Goal: Transaction & Acquisition: Purchase product/service

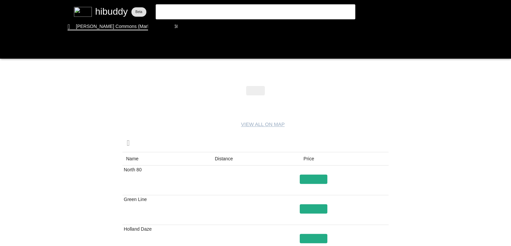
click at [217, 159] on flt-glass-pane at bounding box center [255, 123] width 511 height 246
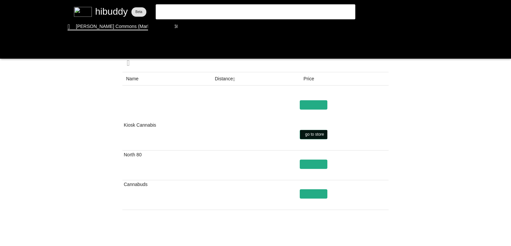
click at [319, 136] on flt-glass-pane at bounding box center [255, 123] width 511 height 246
click at [313, 163] on flt-glass-pane at bounding box center [255, 123] width 511 height 246
click at [327, 166] on flt-glass-pane at bounding box center [255, 123] width 511 height 246
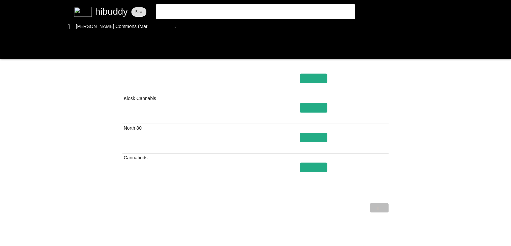
click at [383, 207] on flt-glass-pane at bounding box center [255, 123] width 511 height 246
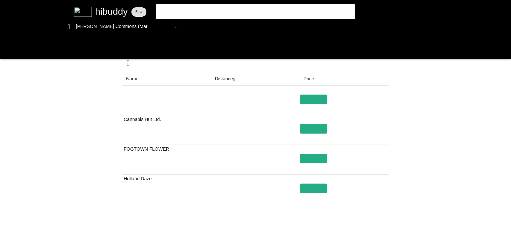
click at [361, 235] on flt-glass-pane at bounding box center [255, 123] width 511 height 246
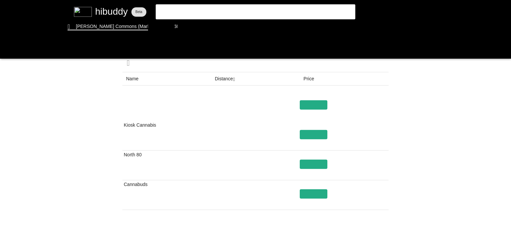
click at [361, 235] on flt-glass-pane at bounding box center [255, 123] width 511 height 246
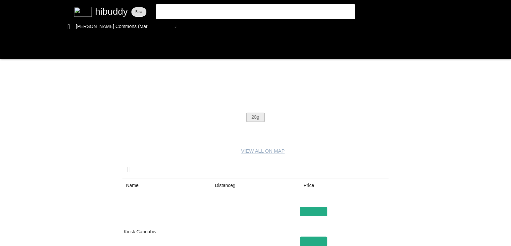
click at [259, 116] on flt-glass-pane at bounding box center [255, 123] width 511 height 246
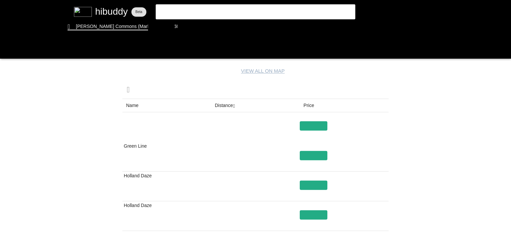
click at [316, 216] on flt-glass-pane at bounding box center [255, 123] width 511 height 246
